Goal: Information Seeking & Learning: Learn about a topic

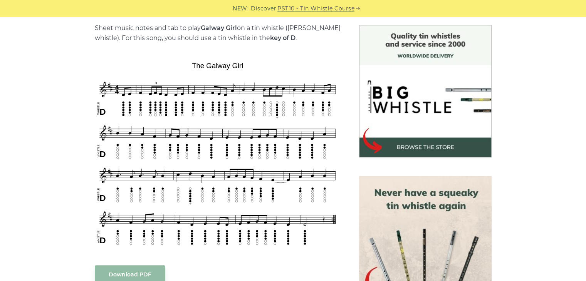
scroll to position [194, 0]
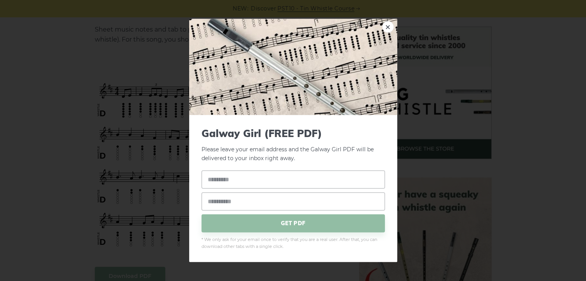
drag, startPoint x: 217, startPoint y: 166, endPoint x: 200, endPoint y: 165, distance: 16.6
click at [390, 25] on link "×" at bounding box center [388, 27] width 12 height 12
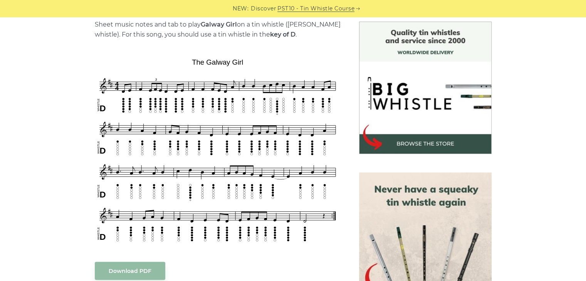
scroll to position [193, 0]
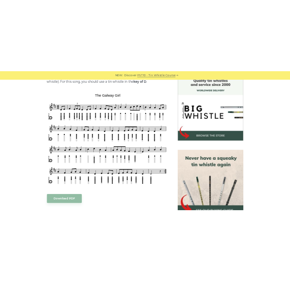
scroll to position [210, 0]
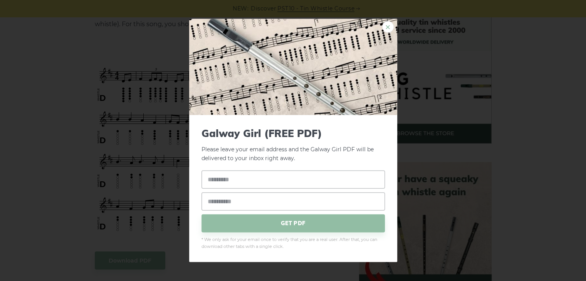
click at [383, 24] on link "×" at bounding box center [388, 27] width 12 height 12
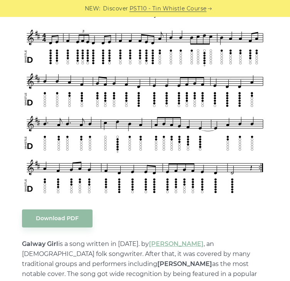
scroll to position [0, 0]
